Goal: Check status: Check status

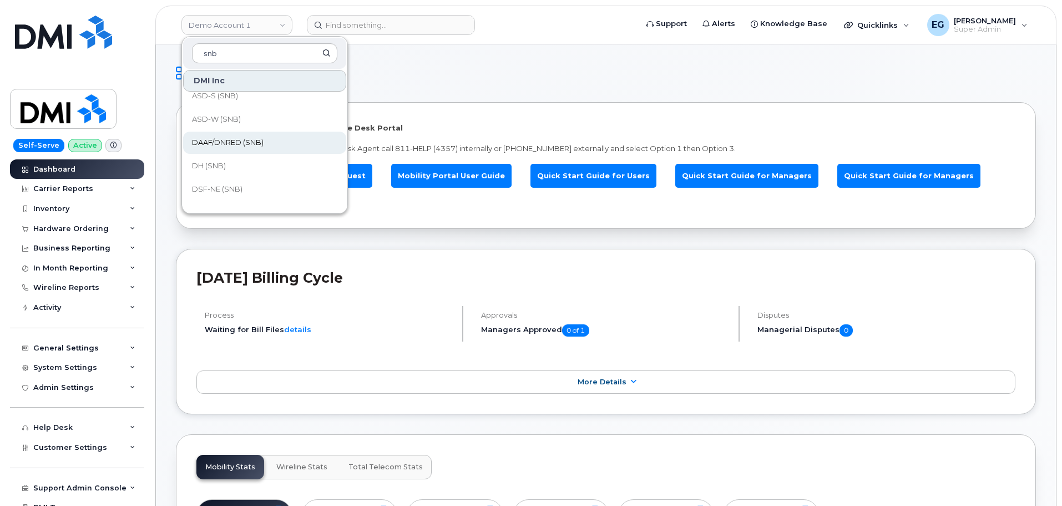
scroll to position [111, 0]
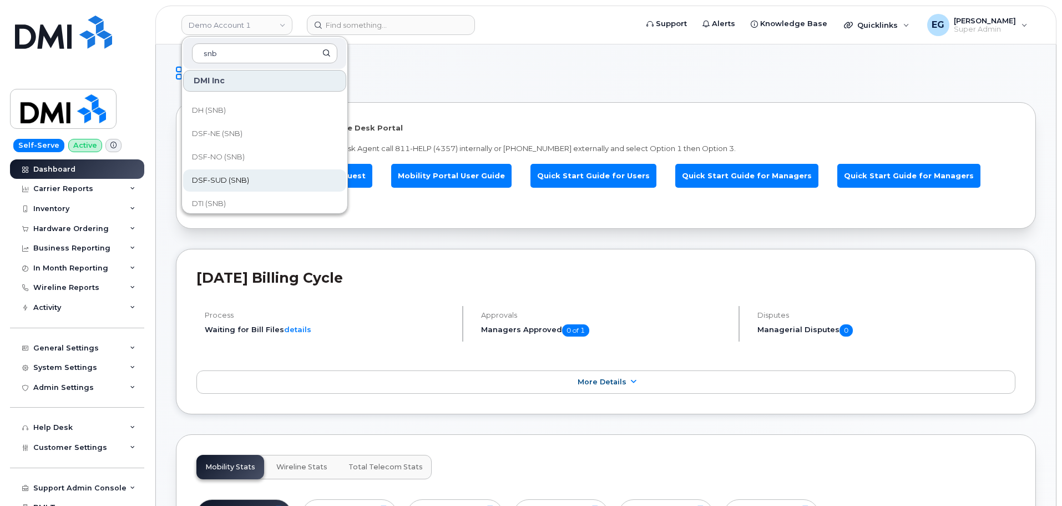
type input "snb"
click at [218, 181] on span "DSF-SUD (SNB)" at bounding box center [220, 180] width 57 height 11
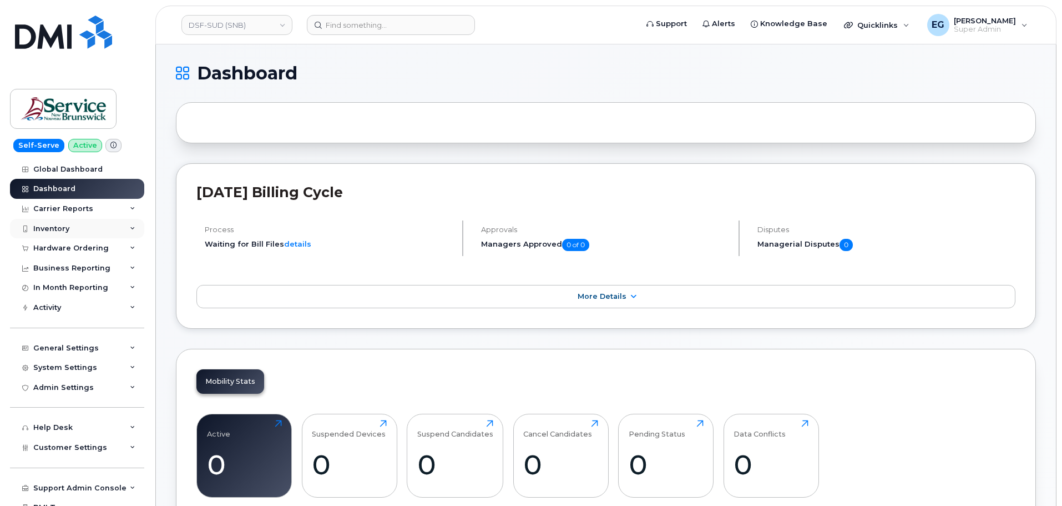
click at [75, 225] on div "Inventory" at bounding box center [77, 229] width 134 height 20
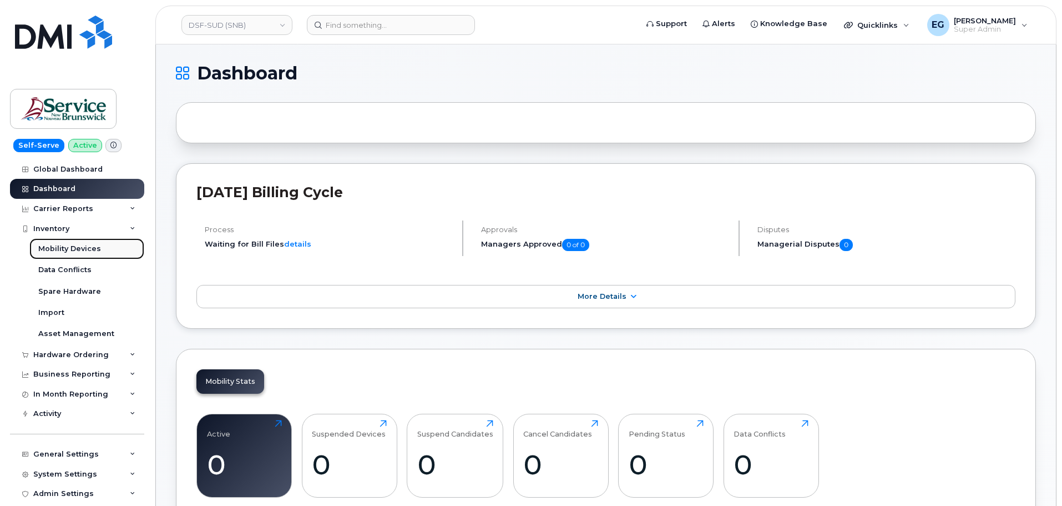
click at [87, 247] on div "Mobility Devices" at bounding box center [69, 249] width 63 height 10
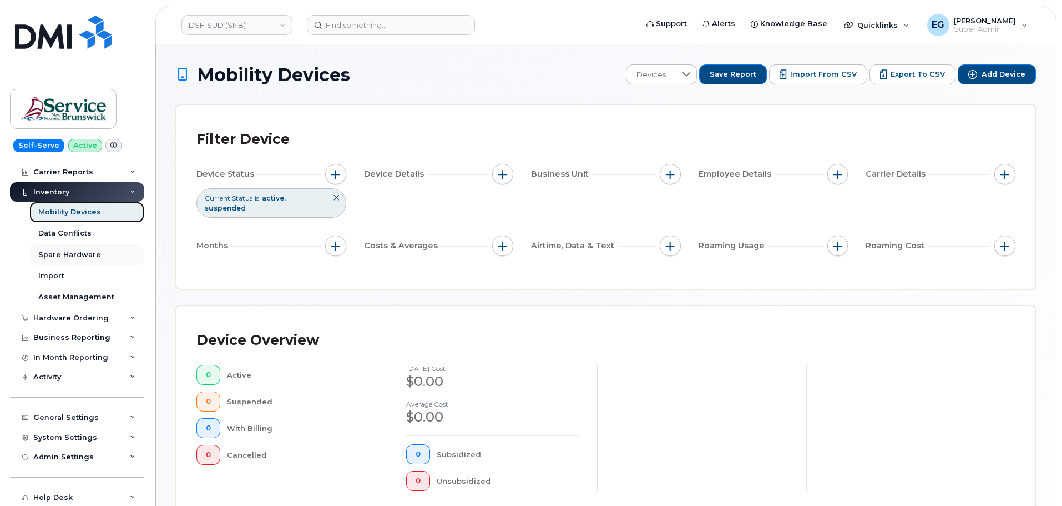
scroll to position [56, 0]
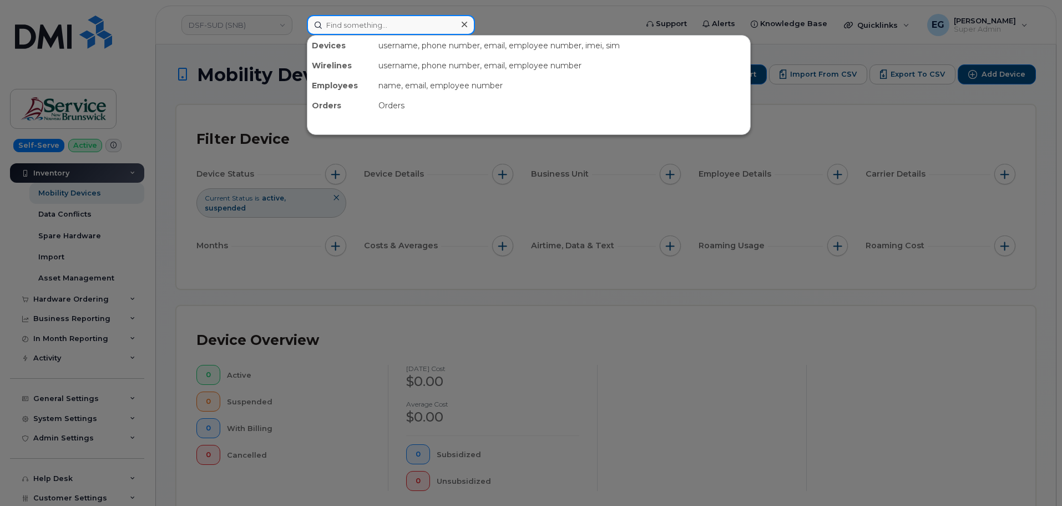
click at [427, 31] on input at bounding box center [391, 25] width 168 height 20
paste input "3022368"
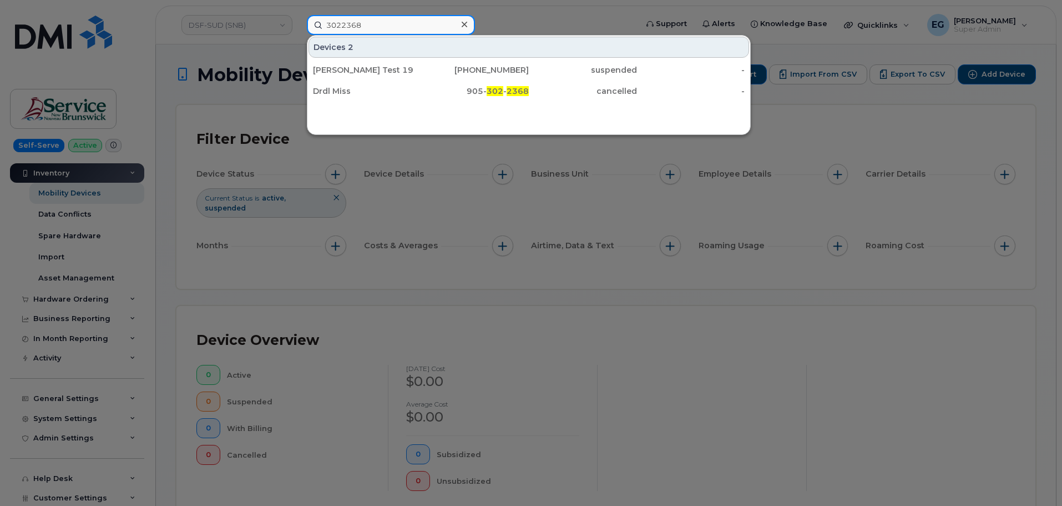
type input "3022368"
click at [736, 397] on div at bounding box center [531, 253] width 1062 height 506
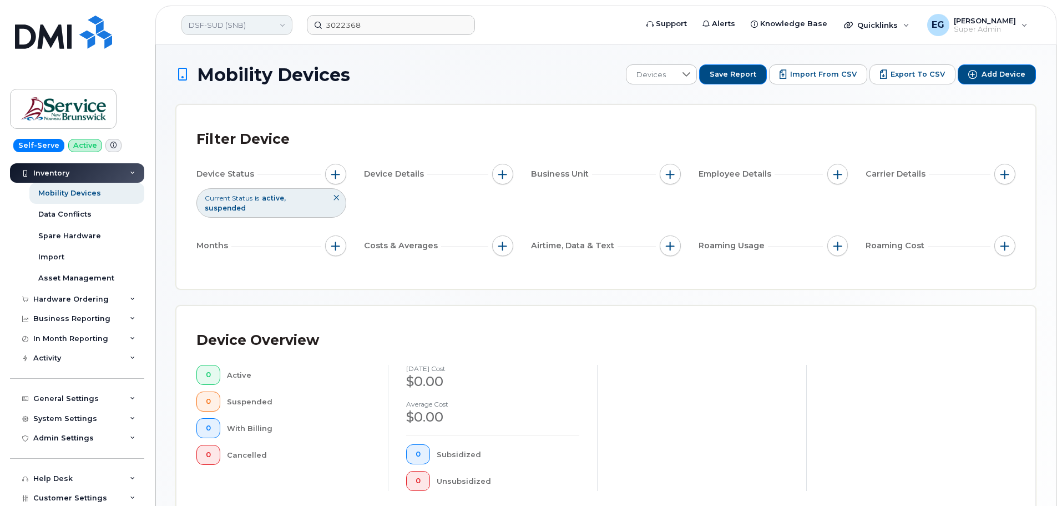
click at [249, 22] on link "DSF-SUD (SNB)" at bounding box center [236, 25] width 111 height 20
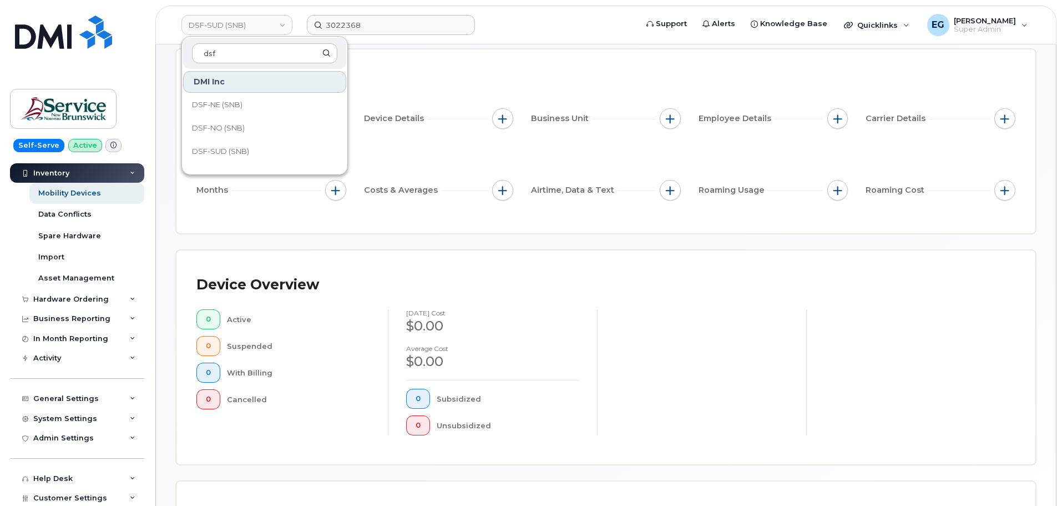
scroll to position [111, 0]
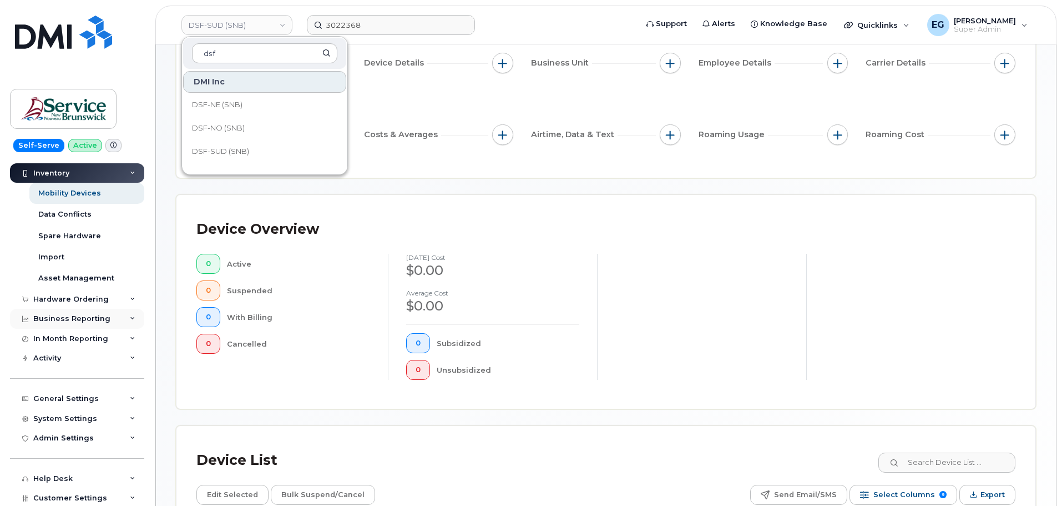
type input "dsf"
click at [90, 317] on div "Business Reporting" at bounding box center [71, 318] width 77 height 9
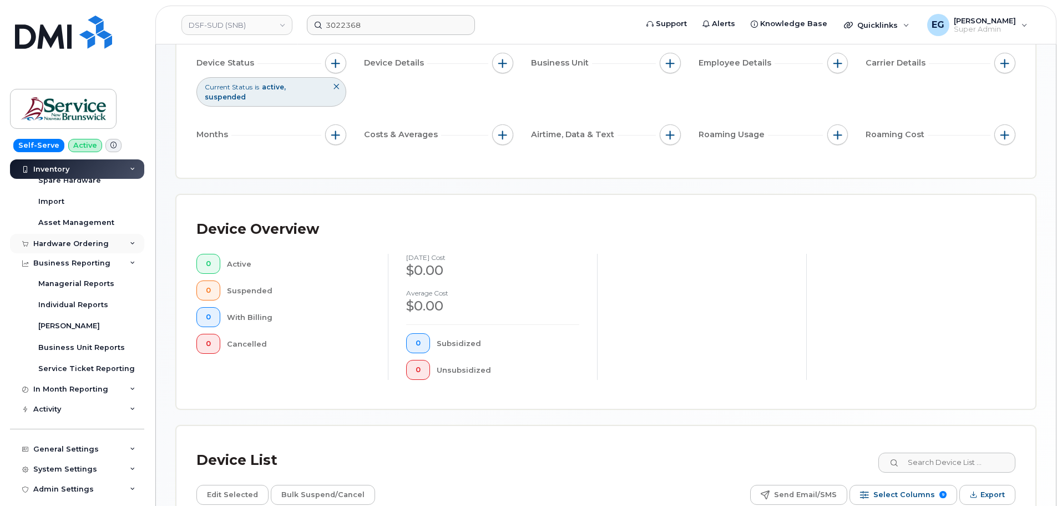
click at [104, 243] on div "Hardware Ordering" at bounding box center [70, 243] width 75 height 9
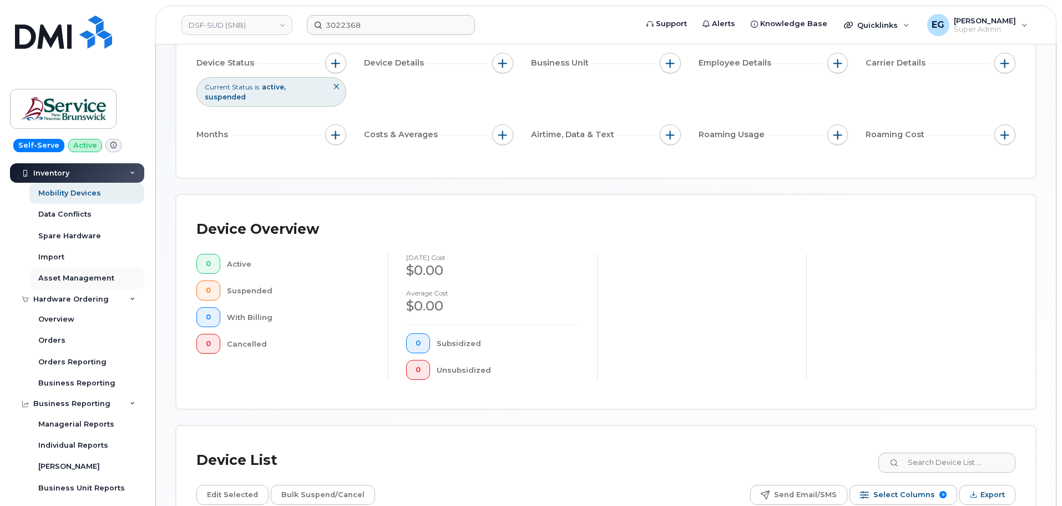
scroll to position [0, 0]
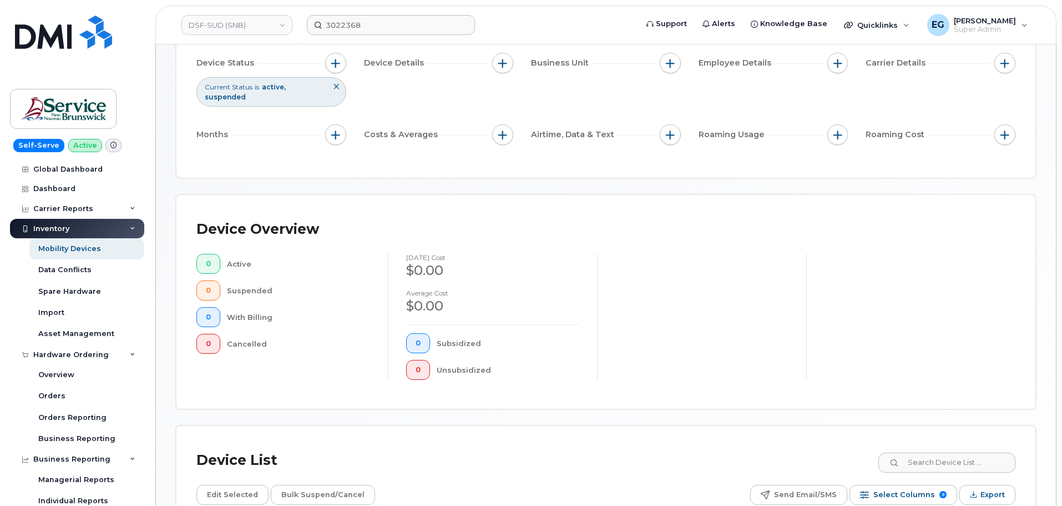
click at [112, 228] on div "Inventory" at bounding box center [77, 229] width 134 height 20
click at [99, 248] on div "Hardware Ordering" at bounding box center [70, 248] width 75 height 9
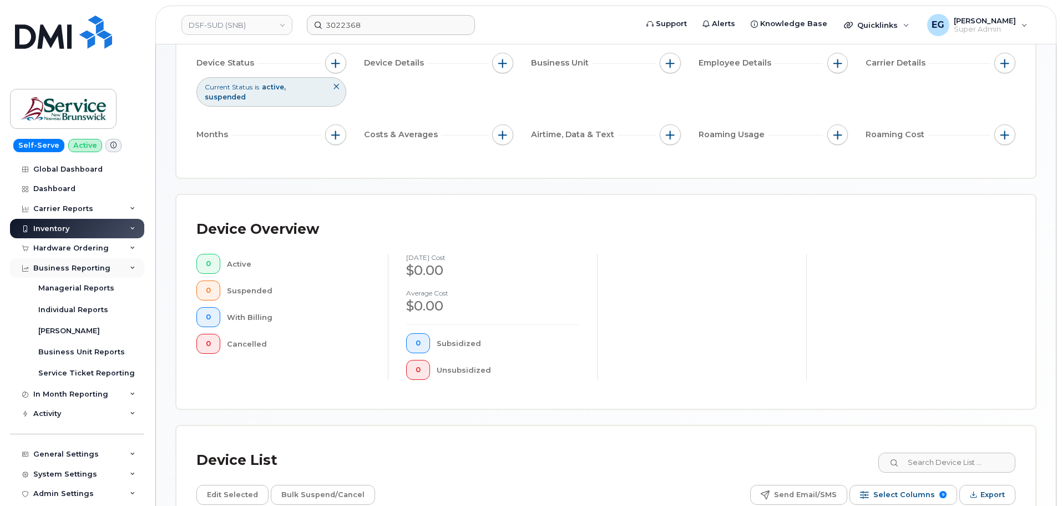
click at [113, 268] on div "Business Reporting" at bounding box center [77, 268] width 134 height 20
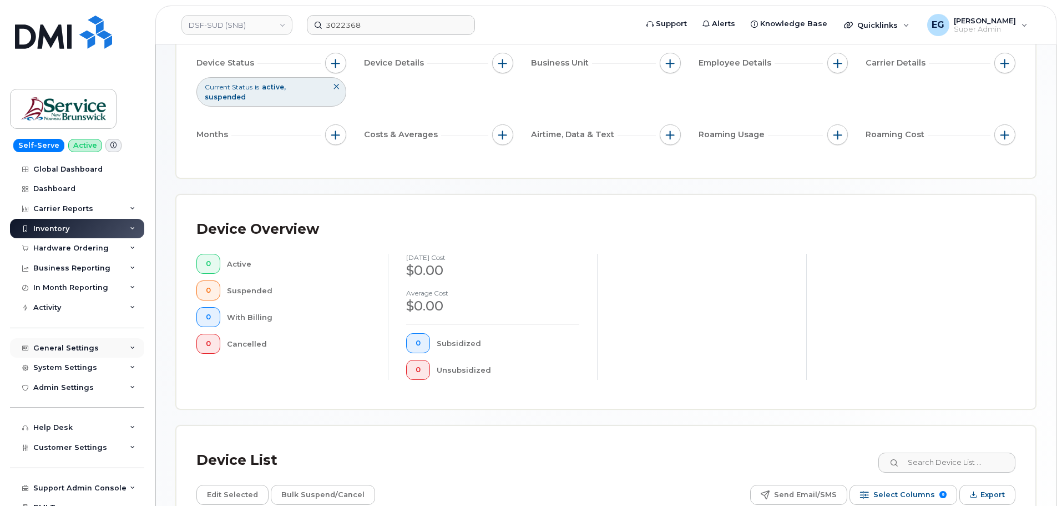
click at [84, 344] on div "General Settings" at bounding box center [65, 348] width 65 height 9
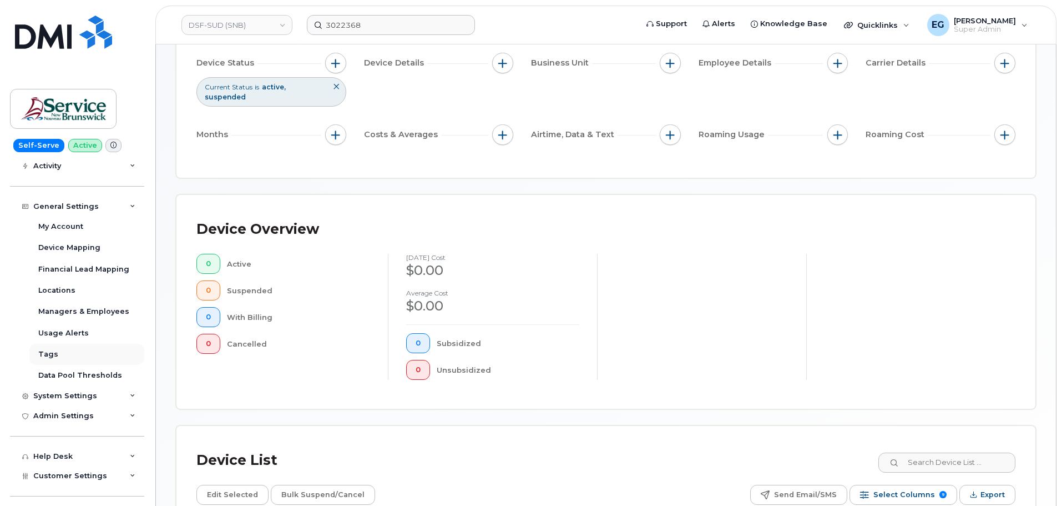
scroll to position [167, 0]
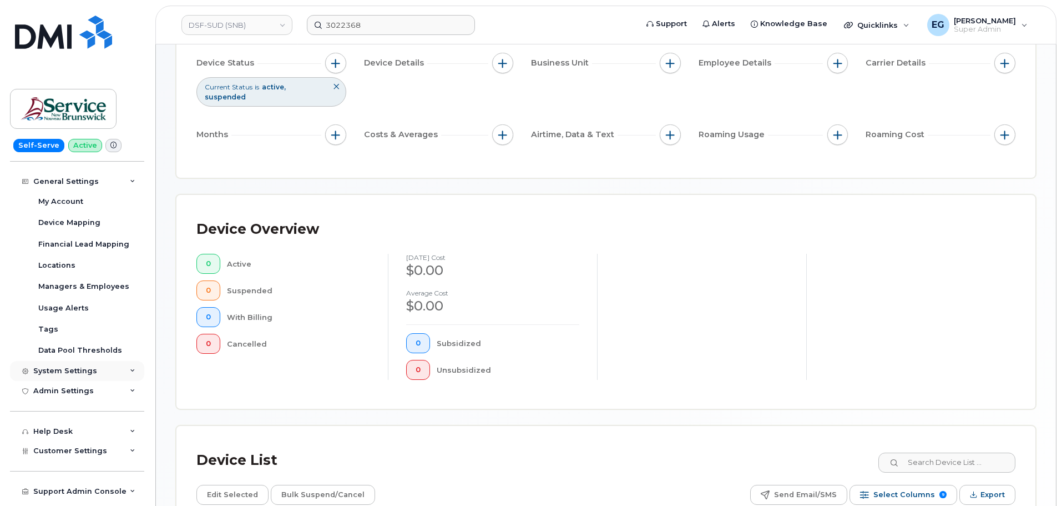
click at [108, 370] on div "System Settings" at bounding box center [77, 371] width 134 height 20
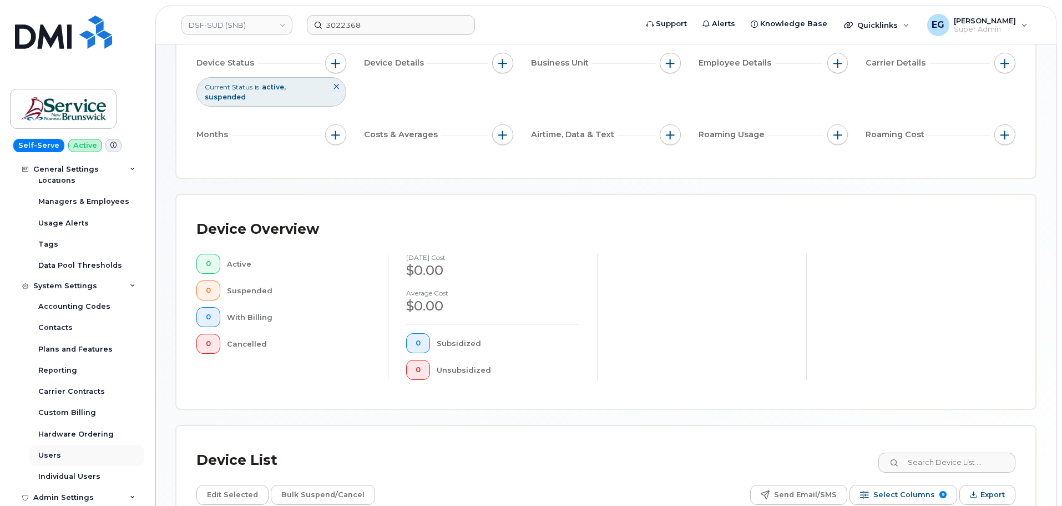
scroll to position [278, 0]
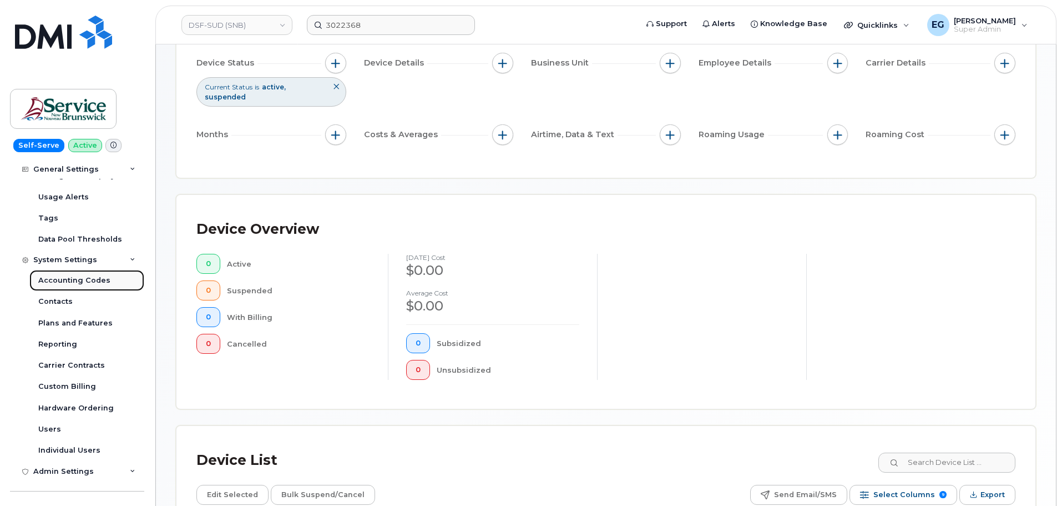
click at [79, 282] on div "Accounting Codes" at bounding box center [74, 280] width 72 height 10
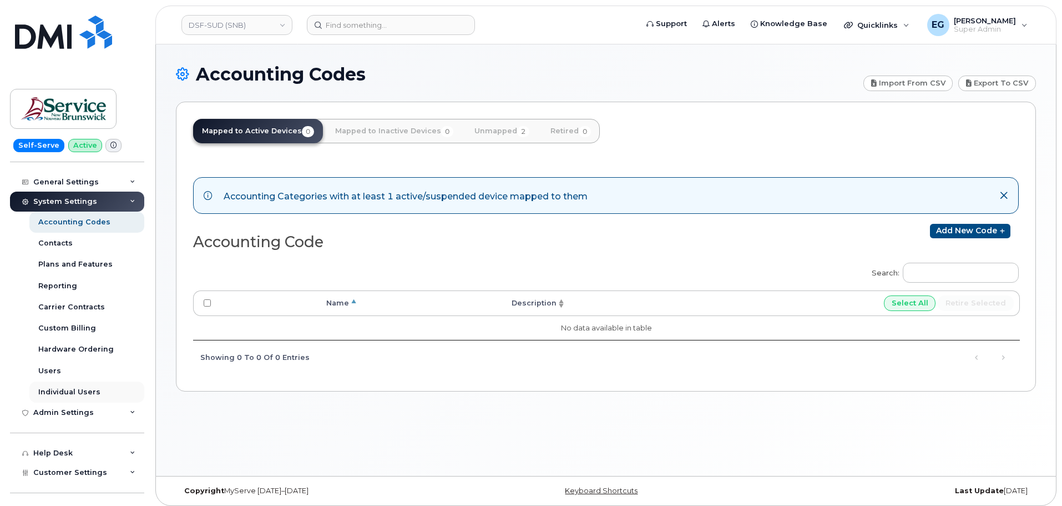
scroll to position [167, 0]
click at [113, 412] on div "Admin Settings" at bounding box center [77, 412] width 134 height 20
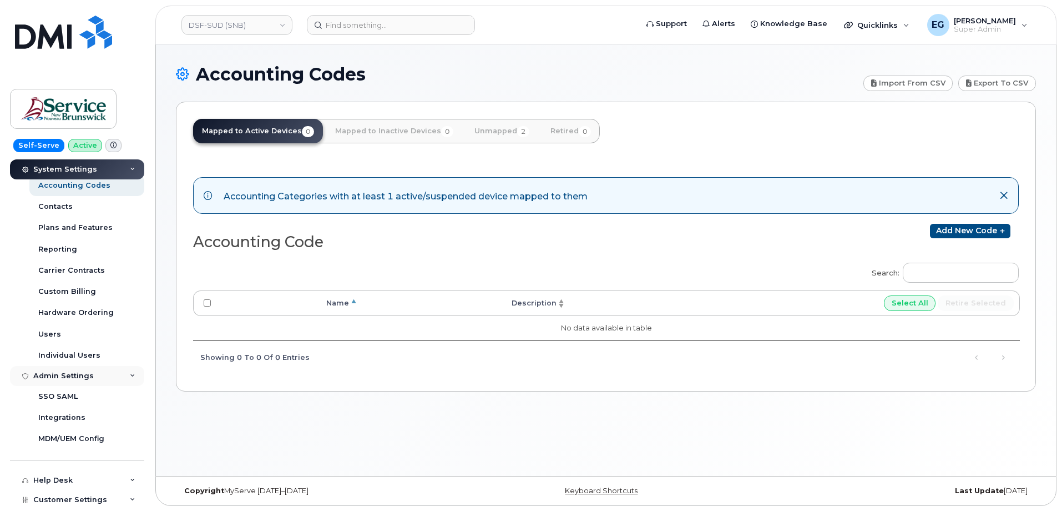
scroll to position [222, 0]
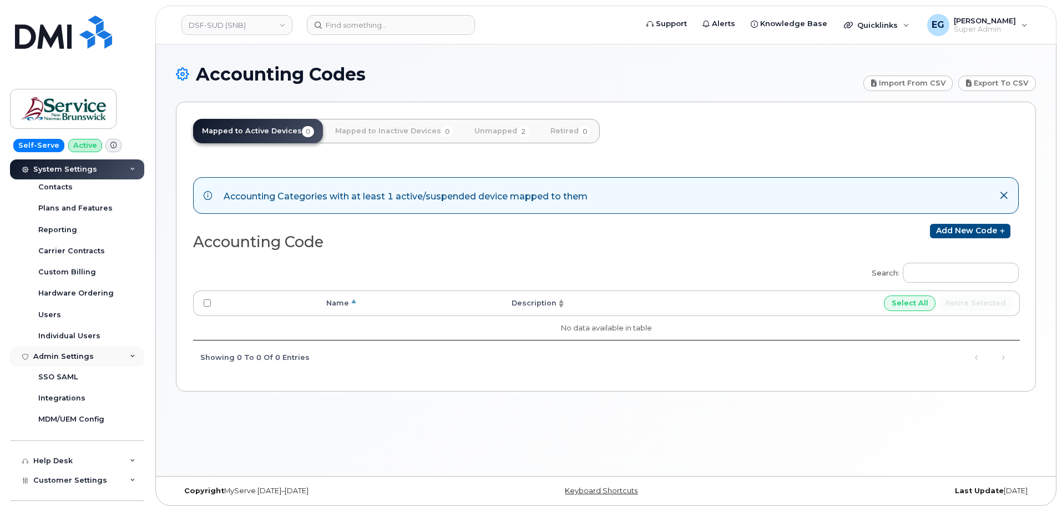
click at [124, 359] on div "Admin Settings" at bounding box center [77, 356] width 134 height 20
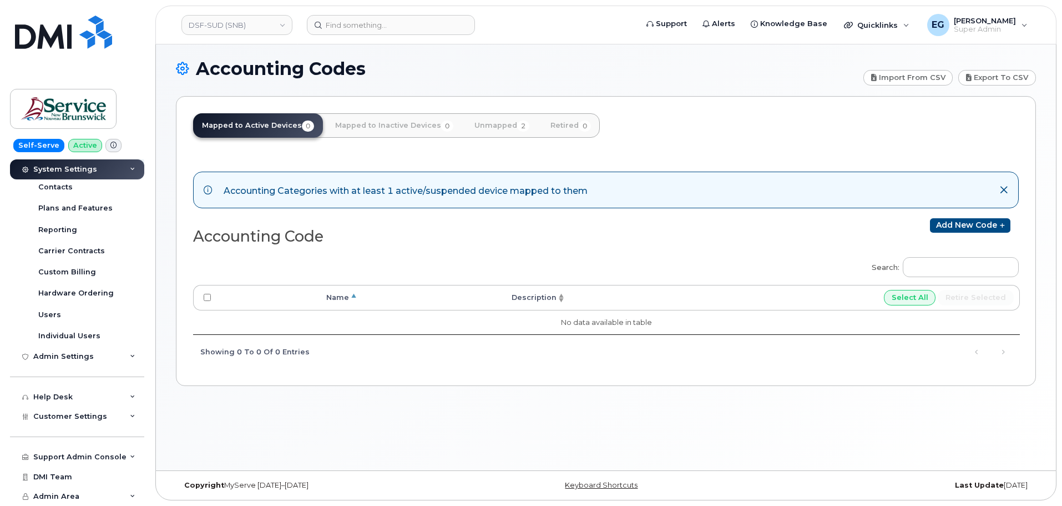
scroll to position [167, 0]
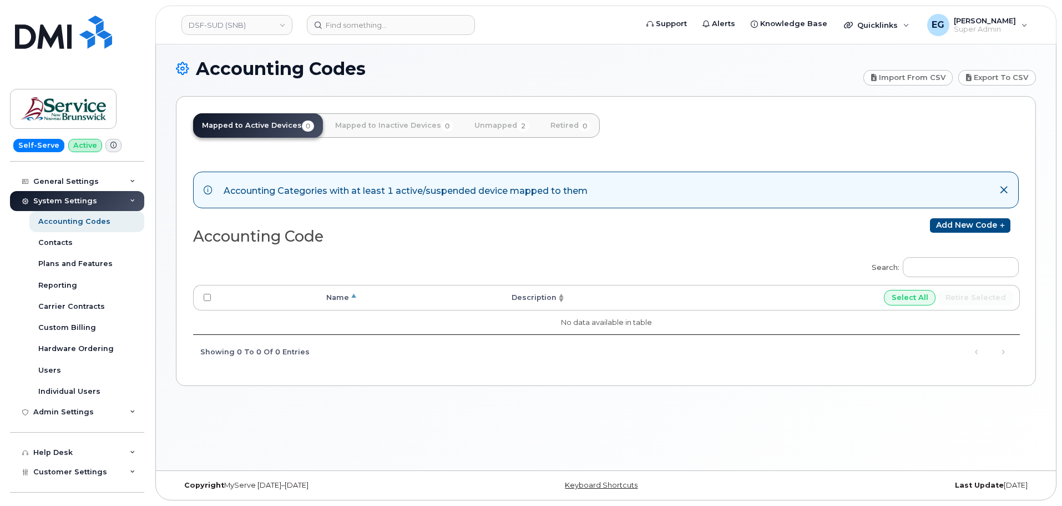
click at [124, 191] on div "System Settings" at bounding box center [77, 201] width 134 height 20
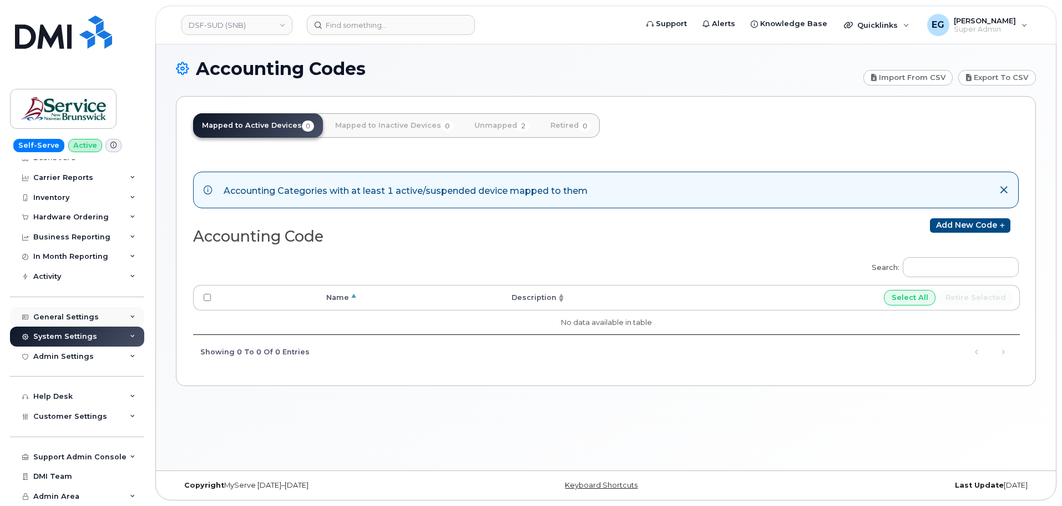
click at [110, 310] on div "General Settings" at bounding box center [77, 317] width 134 height 20
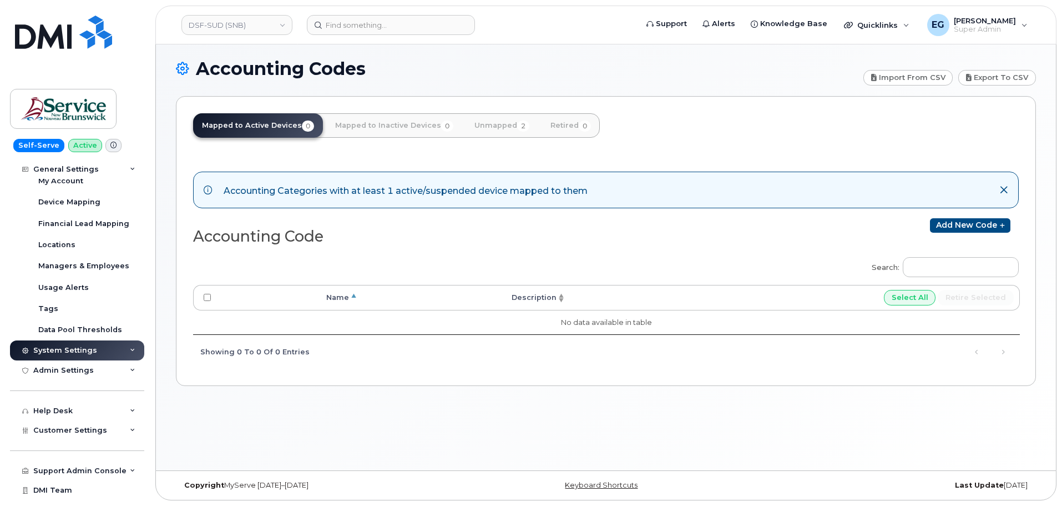
scroll to position [201, 0]
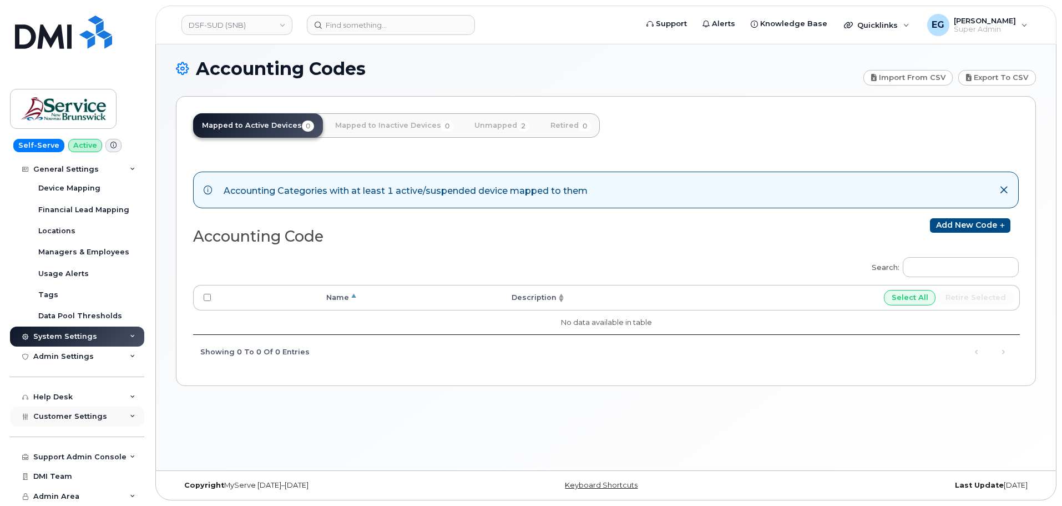
click at [79, 414] on span "Customer Settings" at bounding box center [70, 416] width 74 height 8
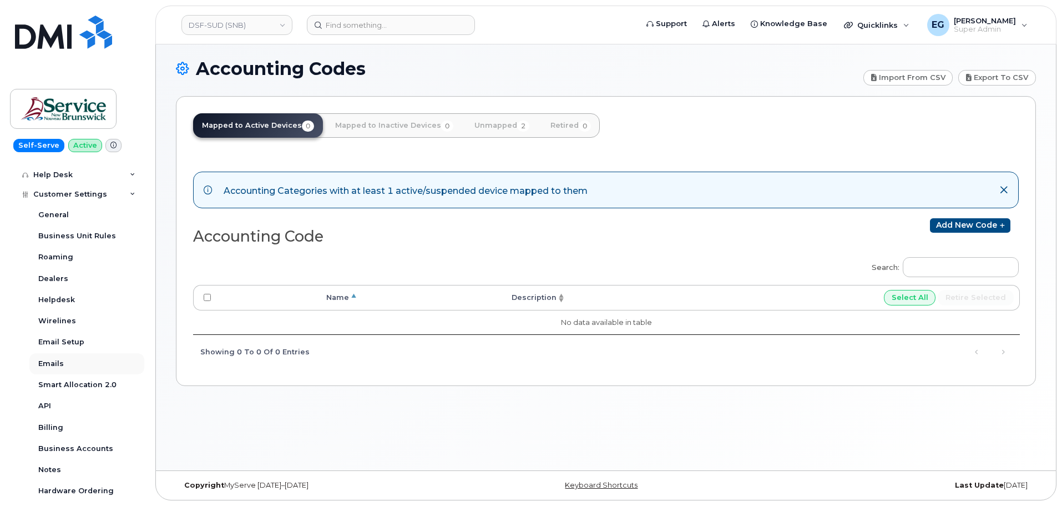
scroll to position [478, 0]
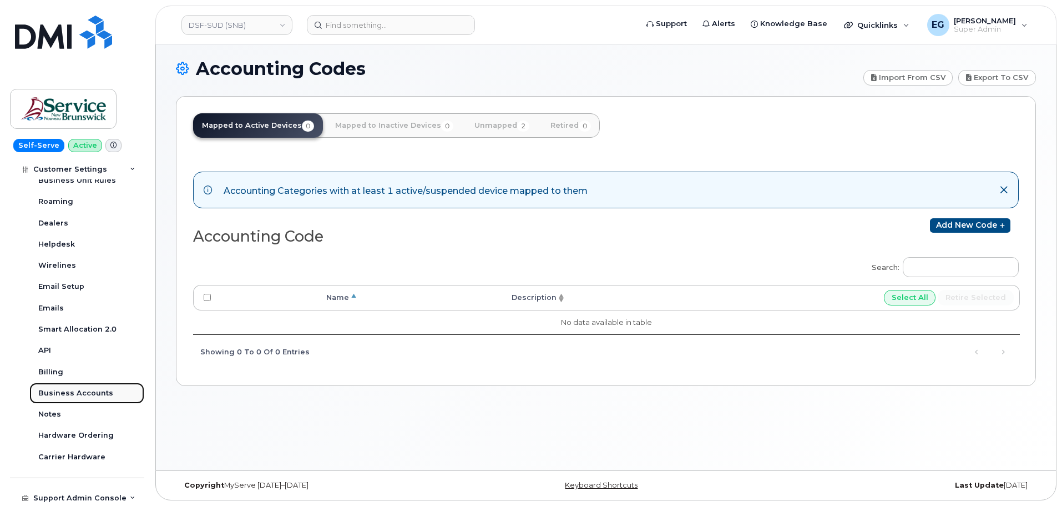
click at [92, 392] on div "Business Accounts" at bounding box center [75, 393] width 75 height 10
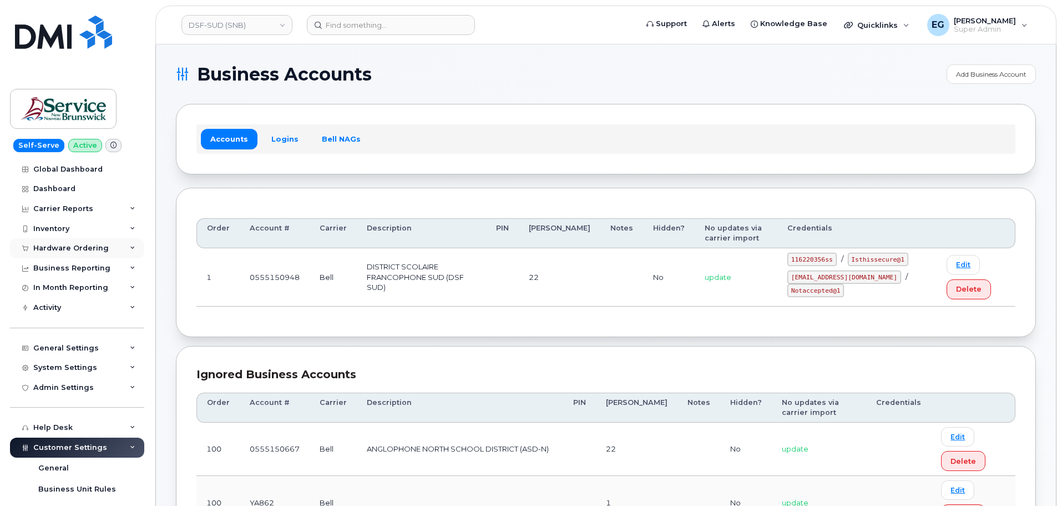
click at [75, 250] on div "Hardware Ordering" at bounding box center [70, 248] width 75 height 9
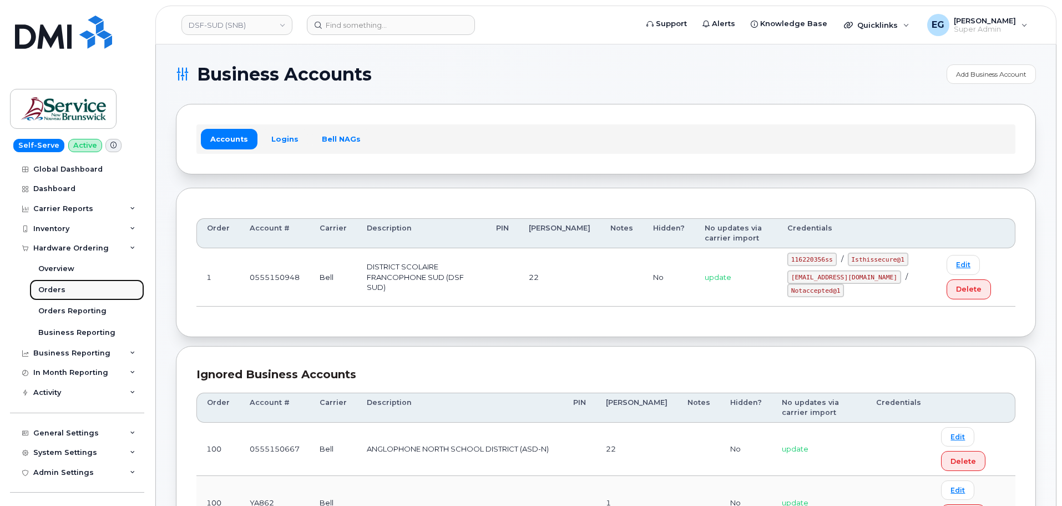
click at [55, 289] on div "Orders" at bounding box center [51, 290] width 27 height 10
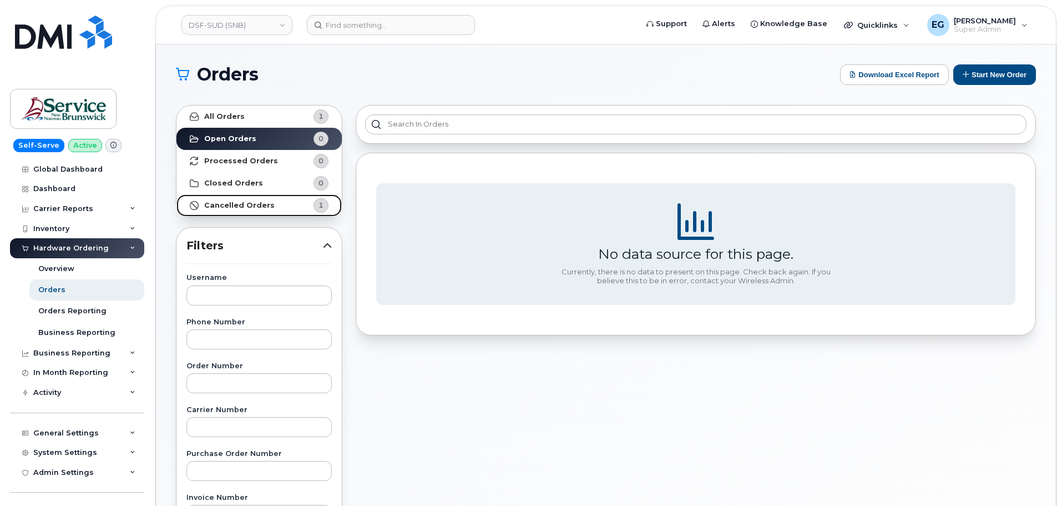
click at [252, 205] on strong "Cancelled Orders" at bounding box center [239, 205] width 70 height 9
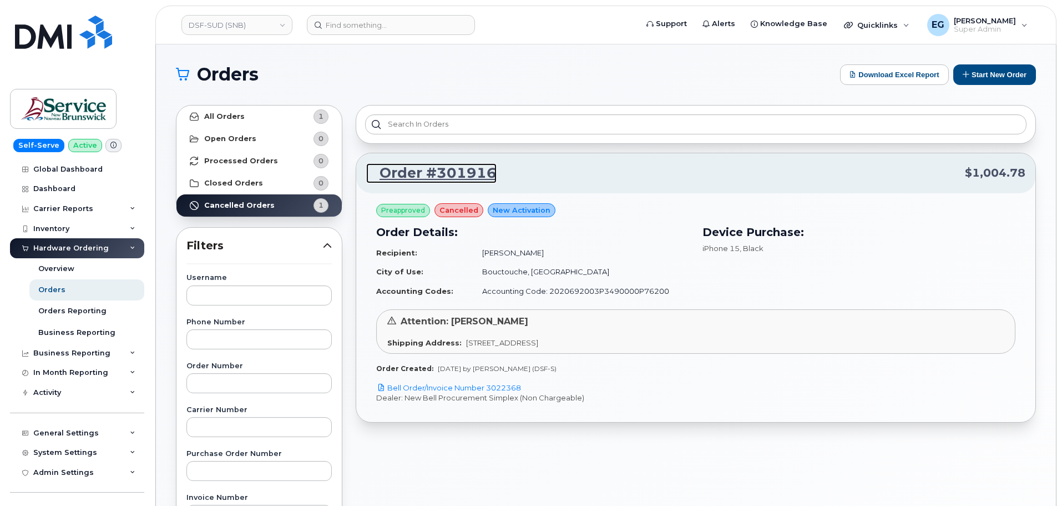
click at [422, 178] on link "Order #301916" at bounding box center [431, 173] width 130 height 20
